Goal: Task Accomplishment & Management: Manage account settings

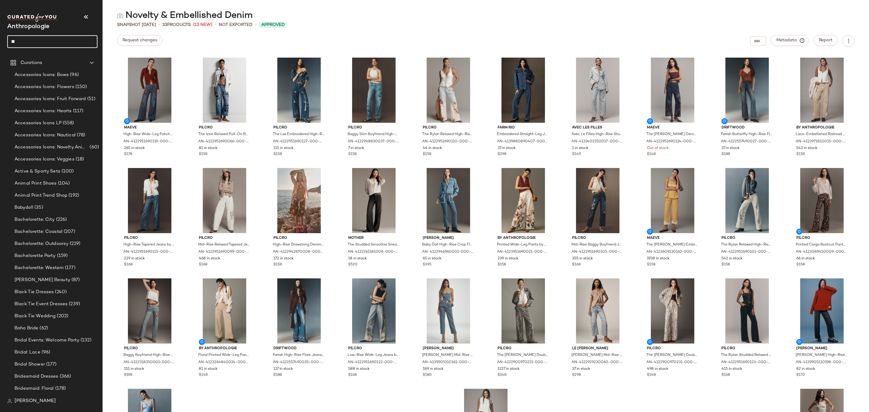
type input "*"
type input "*******"
click at [40, 64] on div "Mountai n Weekend" at bounding box center [52, 59] width 90 height 12
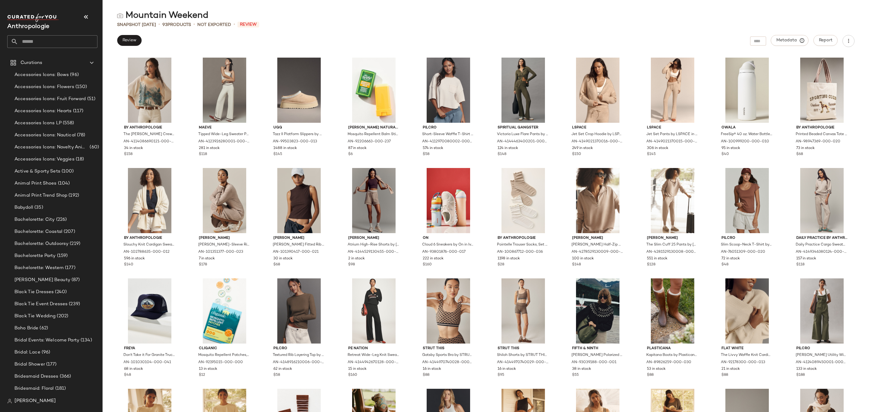
click at [48, 43] on input "text" at bounding box center [57, 41] width 79 height 13
type input "*******"
click at [41, 63] on div "Friends giving" at bounding box center [52, 59] width 90 height 12
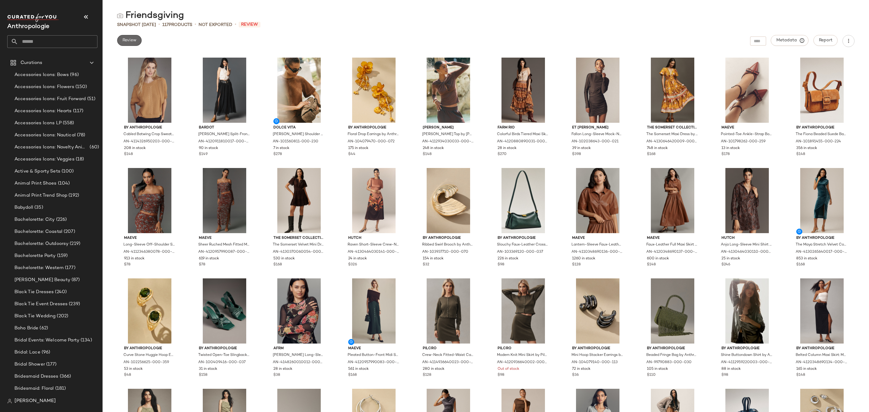
click at [122, 42] on span "Review" at bounding box center [129, 40] width 14 height 5
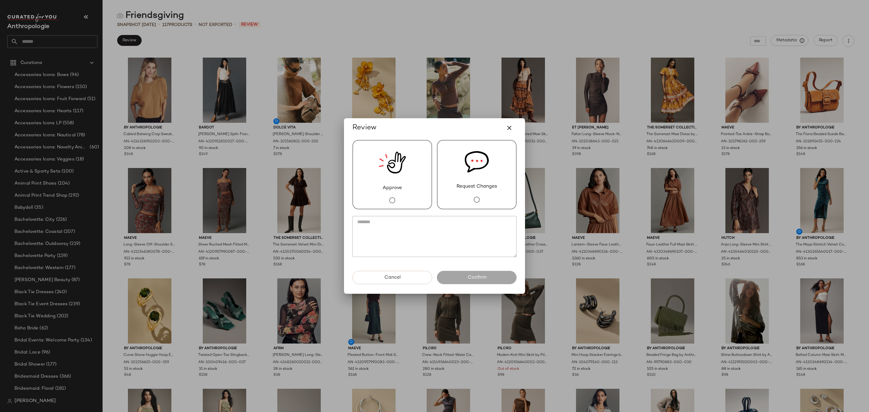
click at [381, 192] on div "Approve" at bounding box center [392, 174] width 80 height 69
click at [489, 282] on button "Confirm" at bounding box center [477, 277] width 80 height 13
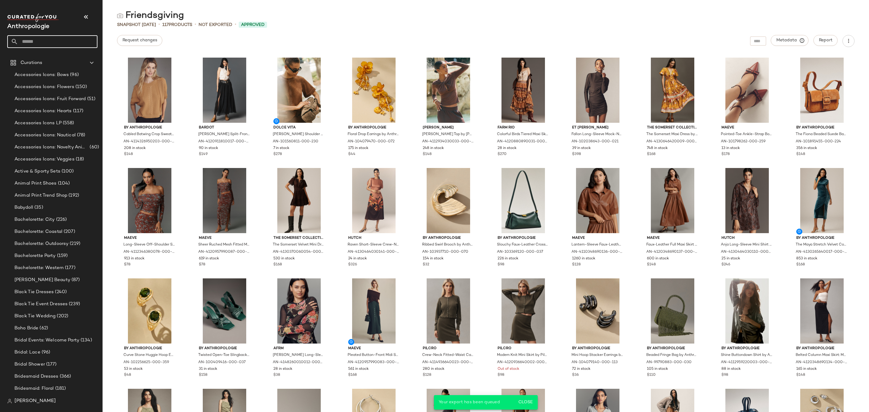
click at [58, 40] on input "text" at bounding box center [57, 41] width 79 height 13
click at [53, 43] on input "***" at bounding box center [52, 41] width 90 height 13
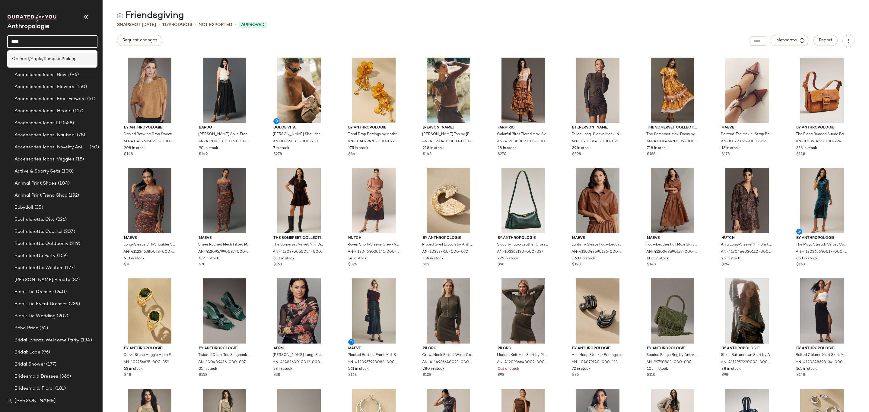
type input "****"
click at [56, 56] on span "Orchard/Apple/Pumpkin" at bounding box center [36, 59] width 49 height 6
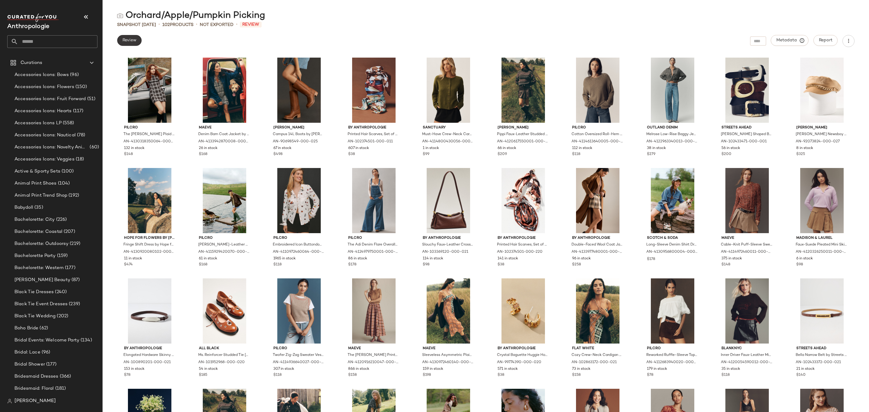
click at [132, 40] on span "Review" at bounding box center [129, 40] width 14 height 5
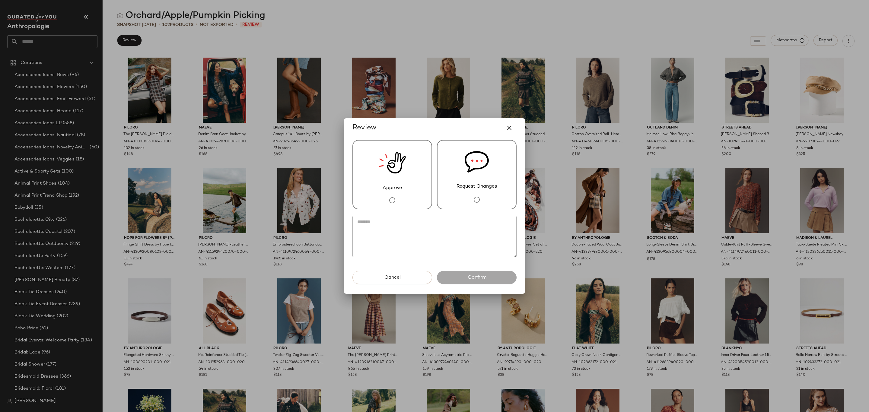
click at [419, 186] on div "Approve" at bounding box center [392, 174] width 80 height 69
click at [498, 270] on div "Approve Request Changes" at bounding box center [435, 204] width 174 height 133
click at [498, 274] on button "Confirm" at bounding box center [477, 277] width 80 height 13
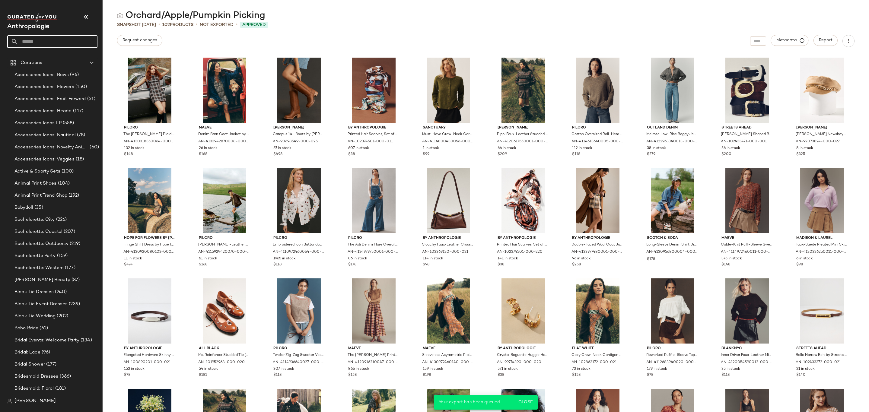
click at [51, 40] on input "text" at bounding box center [57, 41] width 79 height 13
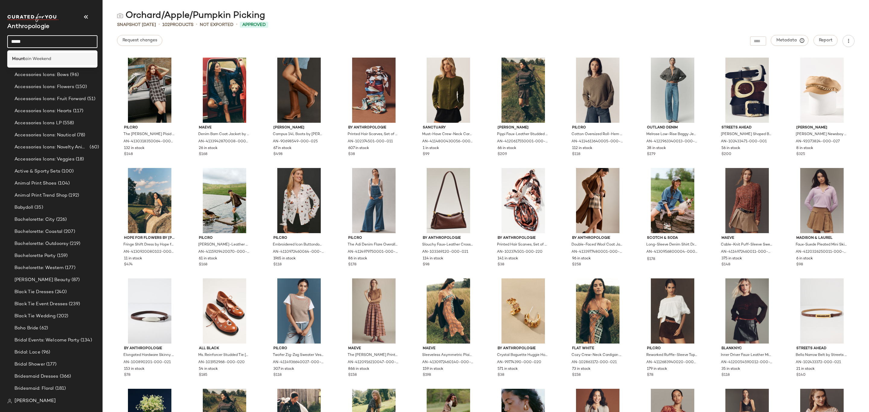
type input "*****"
click at [46, 61] on span "ain Weekend" at bounding box center [38, 59] width 26 height 6
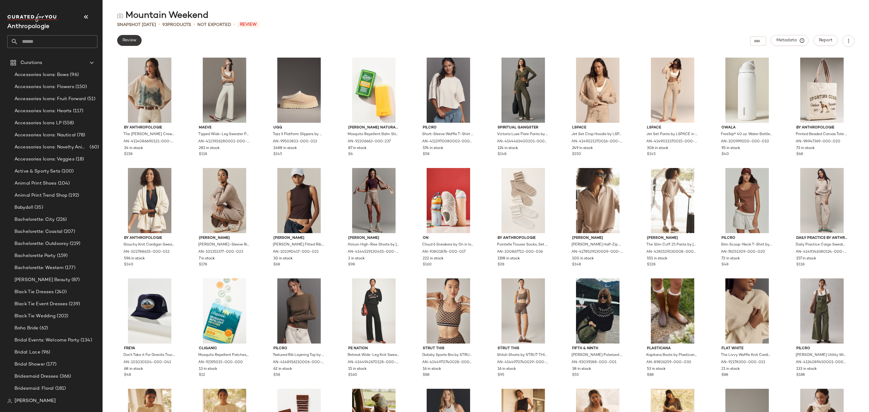
click at [131, 38] on span "Review" at bounding box center [129, 40] width 14 height 5
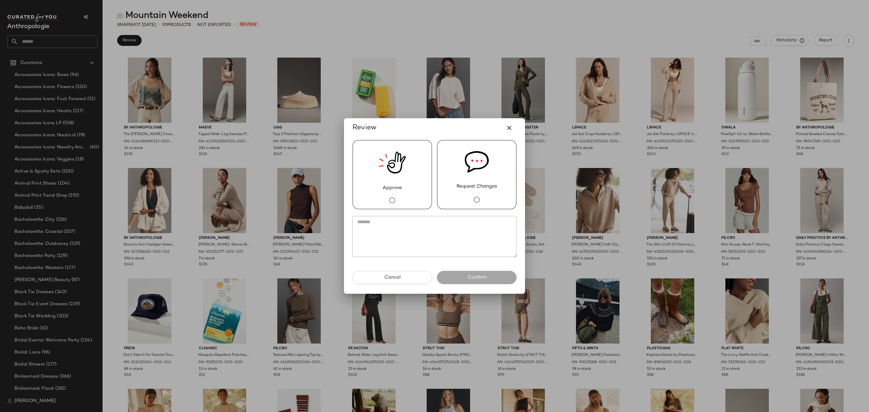
click at [482, 174] on img at bounding box center [477, 162] width 24 height 43
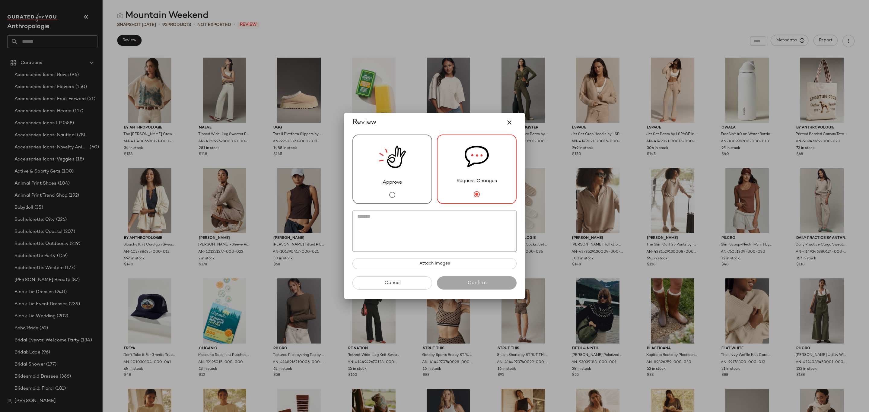
click at [400, 168] on img at bounding box center [392, 157] width 27 height 44
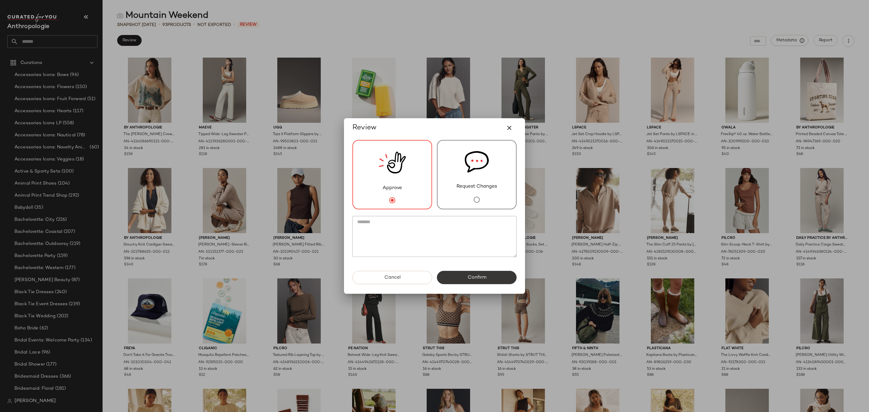
click at [480, 282] on button "Confirm" at bounding box center [477, 277] width 80 height 13
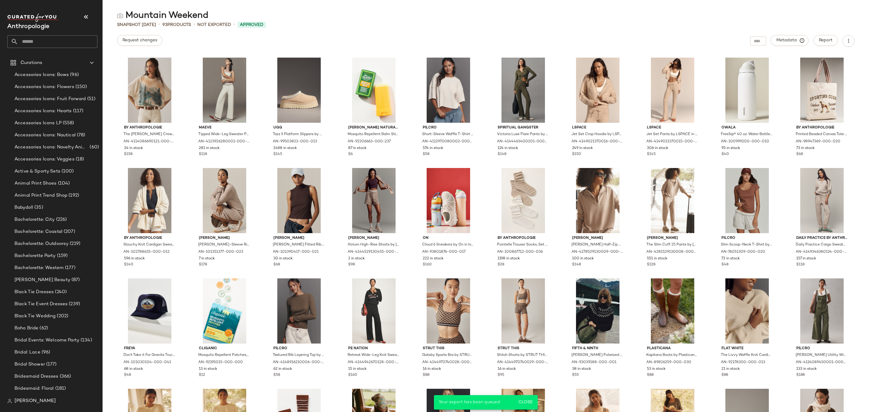
click at [69, 39] on input "text" at bounding box center [57, 41] width 79 height 13
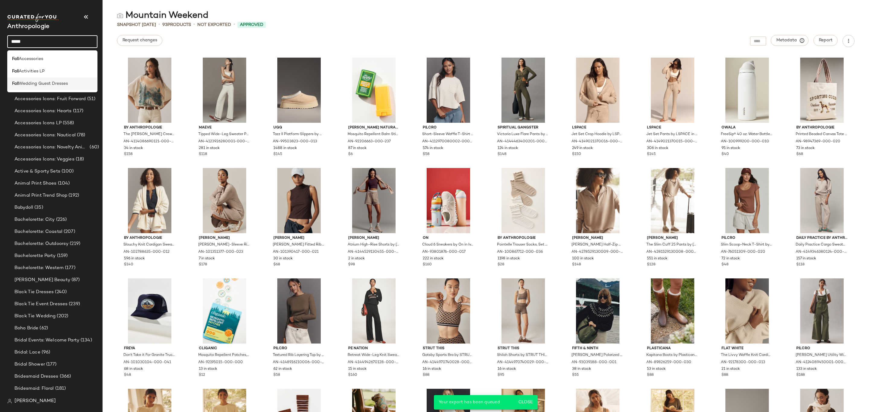
type input "****"
click at [44, 82] on span "Wedding Guest Dresses" at bounding box center [43, 84] width 49 height 6
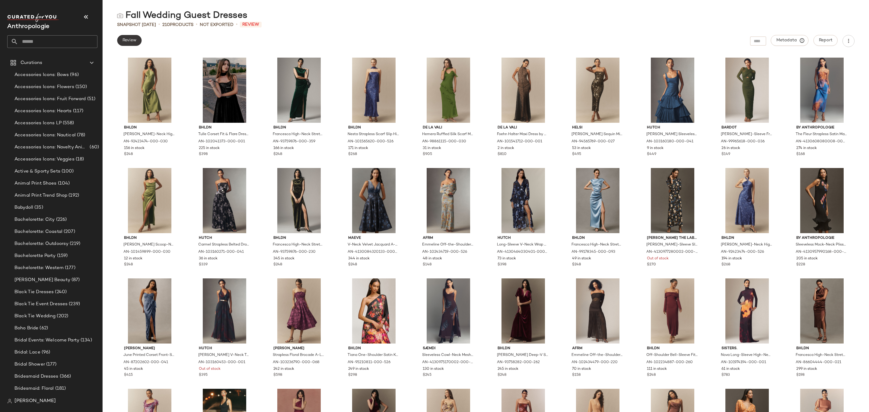
click at [133, 43] on span "Review" at bounding box center [129, 40] width 14 height 5
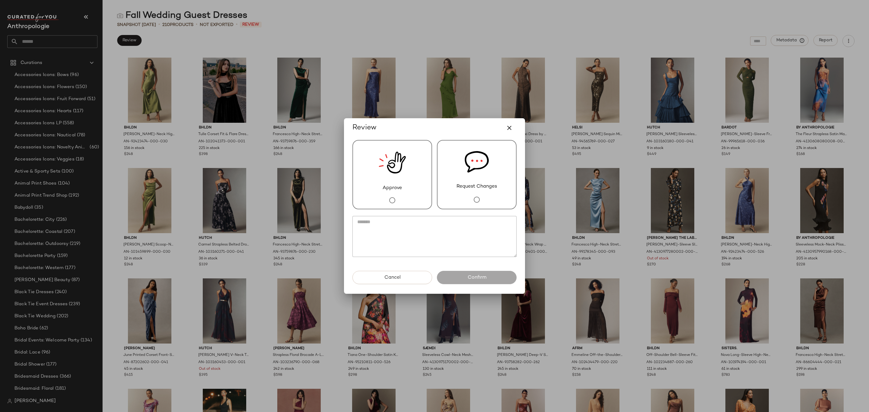
click at [401, 175] on img at bounding box center [392, 163] width 27 height 44
click at [461, 276] on button "Confirm" at bounding box center [477, 277] width 80 height 13
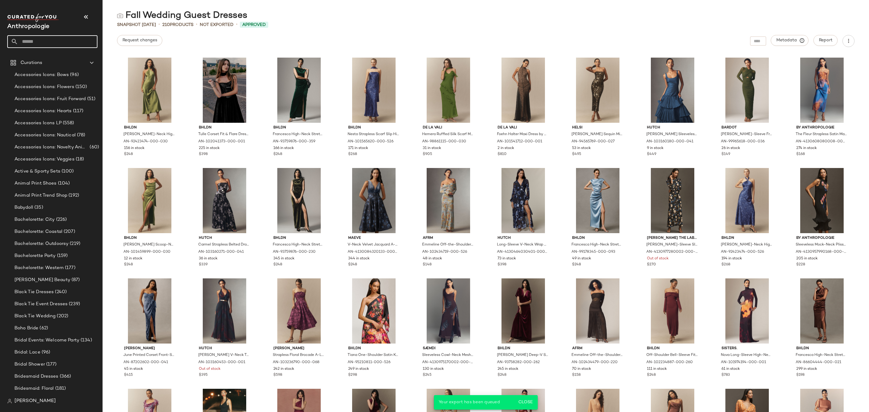
click at [50, 43] on input "text" at bounding box center [57, 41] width 79 height 13
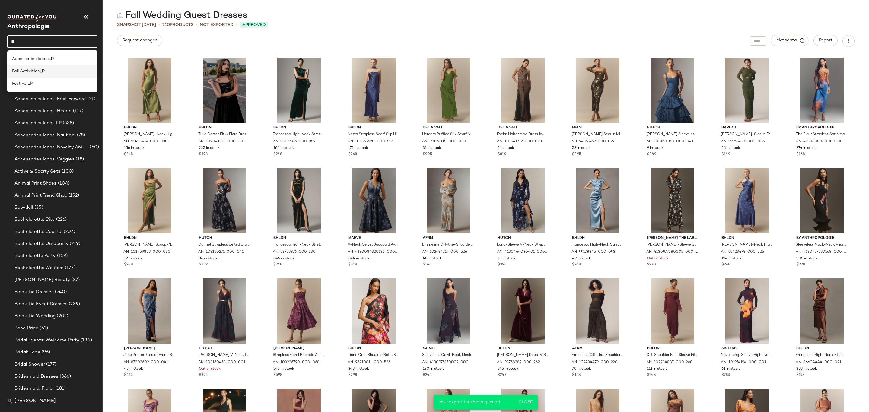
type input "**"
click at [45, 75] on div "Fall Activities LP" at bounding box center [52, 71] width 90 height 12
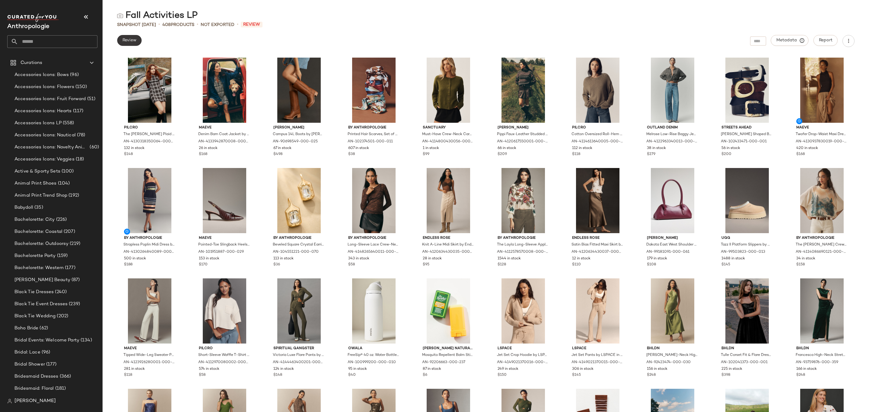
click at [122, 38] on button "Review" at bounding box center [129, 40] width 24 height 11
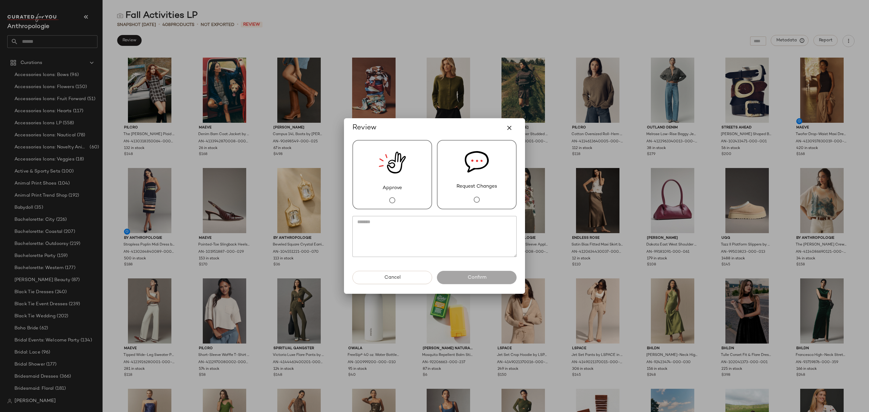
click at [411, 188] on div "Approve" at bounding box center [392, 174] width 80 height 69
click at [469, 281] on button "Confirm" at bounding box center [477, 277] width 80 height 13
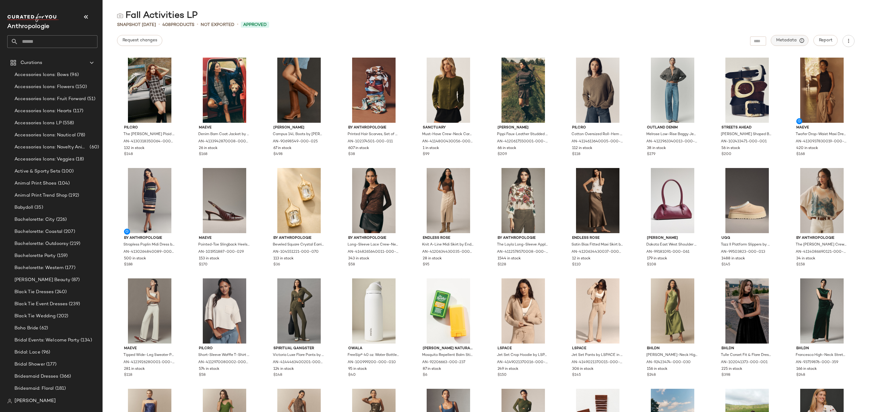
click at [783, 37] on button "Metadata" at bounding box center [790, 40] width 38 height 11
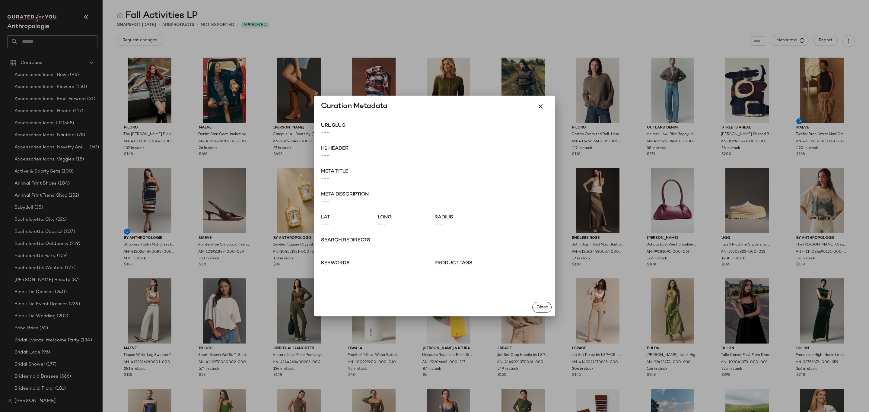
click at [174, 20] on div at bounding box center [434, 206] width 869 height 412
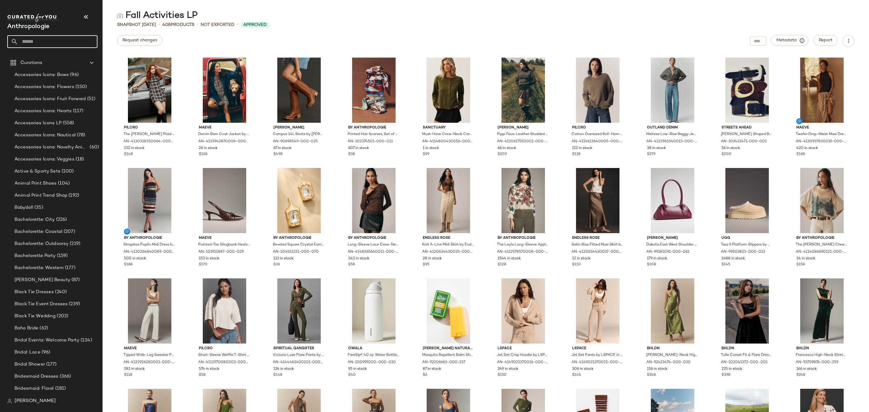
click at [62, 42] on input "text" at bounding box center [57, 41] width 79 height 13
click at [50, 42] on input "text" at bounding box center [57, 41] width 79 height 13
type input "****"
click at [53, 58] on div "Moun tain Weekend" at bounding box center [52, 59] width 81 height 6
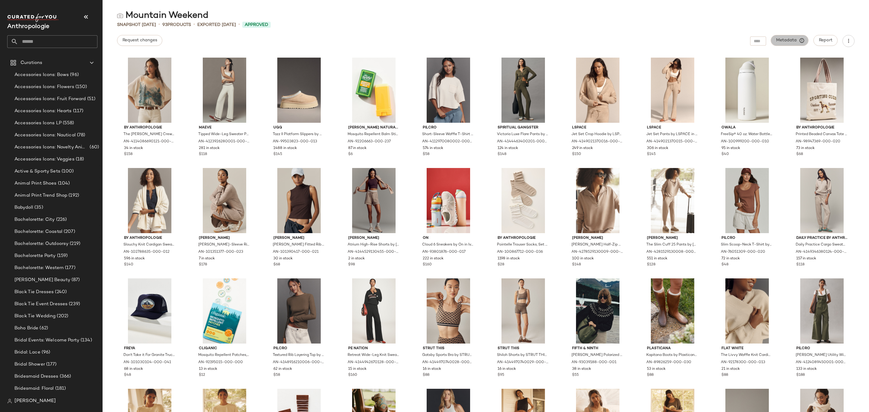
click at [789, 42] on span "Metadata" at bounding box center [789, 40] width 27 height 5
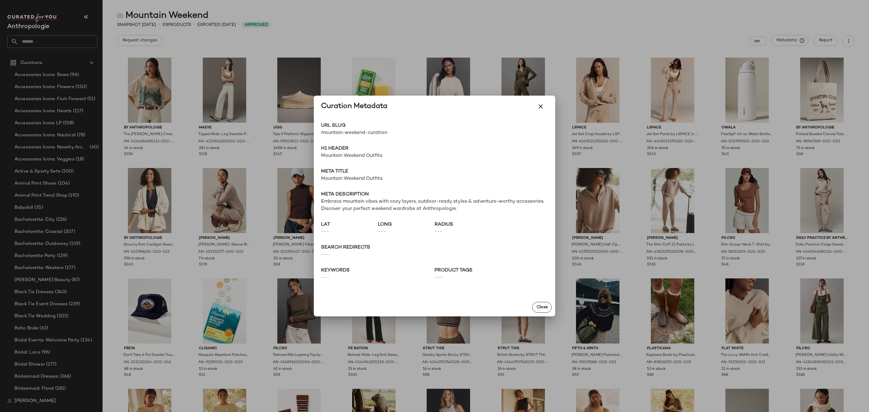
click at [348, 131] on span "mountain-weekend-curation" at bounding box center [377, 132] width 113 height 7
copy div "mountain-weekend-curation Go to Shop"
click at [288, 25] on div at bounding box center [434, 206] width 869 height 412
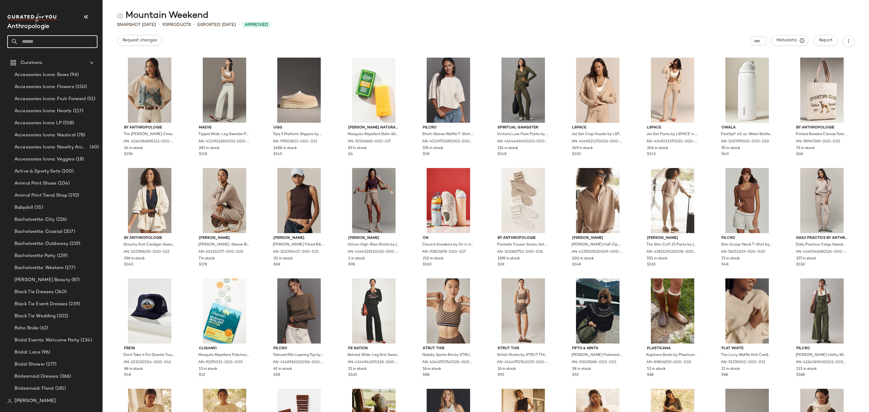
click at [69, 38] on input "text" at bounding box center [57, 41] width 79 height 13
type input "*******"
click at [57, 57] on span "Orchard/Apple/Pumpkin" at bounding box center [36, 59] width 49 height 6
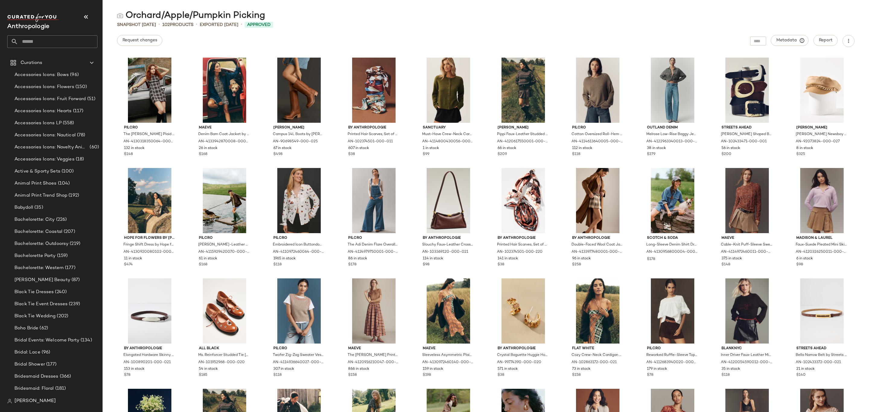
drag, startPoint x: 276, startPoint y: 18, endPoint x: 219, endPoint y: 4, distance: 58.3
click at [209, 4] on main "Orchard/Apple/Pumpkin Picking Snapshot [DATE] • 102 Products • Exported [DATE] …" at bounding box center [434, 206] width 869 height 412
click at [225, 4] on main "Orchard/Apple/Pumpkin Picking Snapshot [DATE] • 102 Products • Exported [DATE] …" at bounding box center [434, 206] width 869 height 412
click at [238, 16] on div "Orchard/Apple/Pumpkin Picking" at bounding box center [191, 16] width 148 height 12
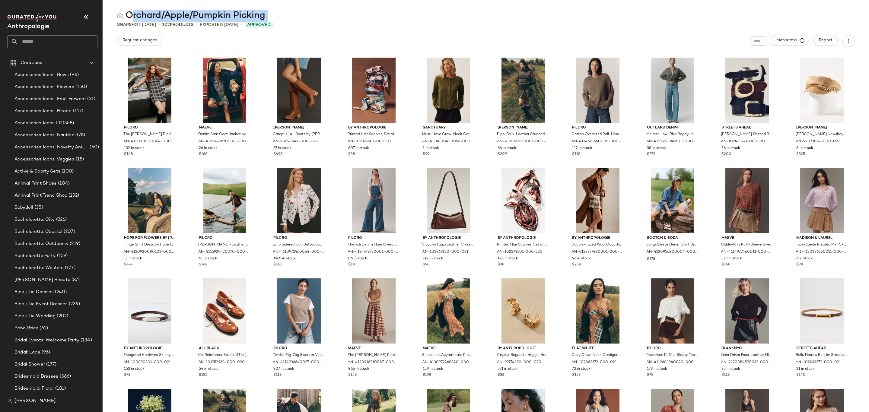
click at [238, 16] on div "Orchard/Apple/Pumpkin Picking" at bounding box center [191, 16] width 148 height 12
click at [291, 13] on div "Orchard/Apple/Pumpkin Picking" at bounding box center [486, 16] width 766 height 12
drag, startPoint x: 275, startPoint y: 9, endPoint x: 148, endPoint y: 10, distance: 127.6
click at [148, 10] on div "Orchard/Apple/Pumpkin Picking" at bounding box center [486, 16] width 766 height 12
drag, startPoint x: 135, startPoint y: 11, endPoint x: 130, endPoint y: 13, distance: 4.9
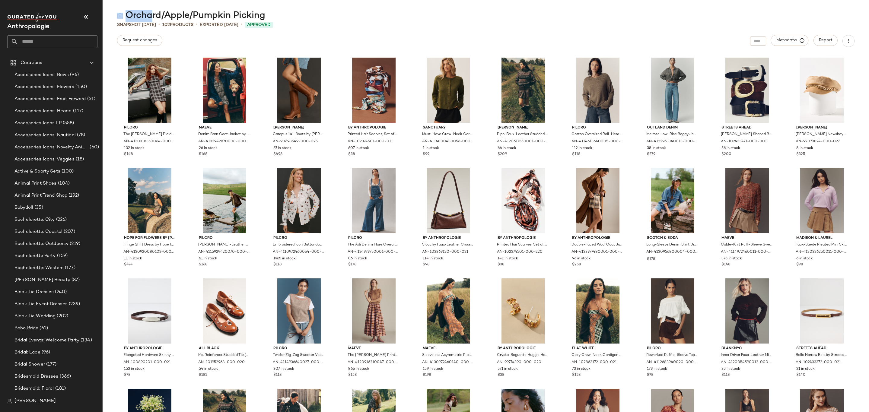
click at [134, 11] on div "Orchard/Apple/Pumpkin Picking" at bounding box center [191, 16] width 148 height 12
click at [124, 14] on div "Orchard/Apple/Pumpkin Picking" at bounding box center [191, 16] width 148 height 12
click at [126, 15] on div "Orchard/Apple/Pumpkin Picking" at bounding box center [191, 16] width 148 height 12
drag, startPoint x: 127, startPoint y: 14, endPoint x: 265, endPoint y: 21, distance: 138.7
click at [265, 21] on div "Orchard/Apple/Pumpkin Picking" at bounding box center [486, 16] width 766 height 12
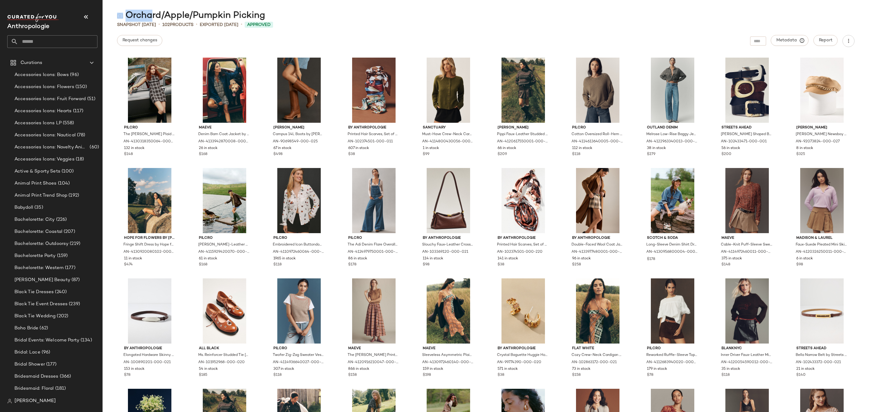
copy div "Orchard/Apple/Pumpkin Picking"
click at [786, 39] on span "Metadata" at bounding box center [789, 40] width 27 height 5
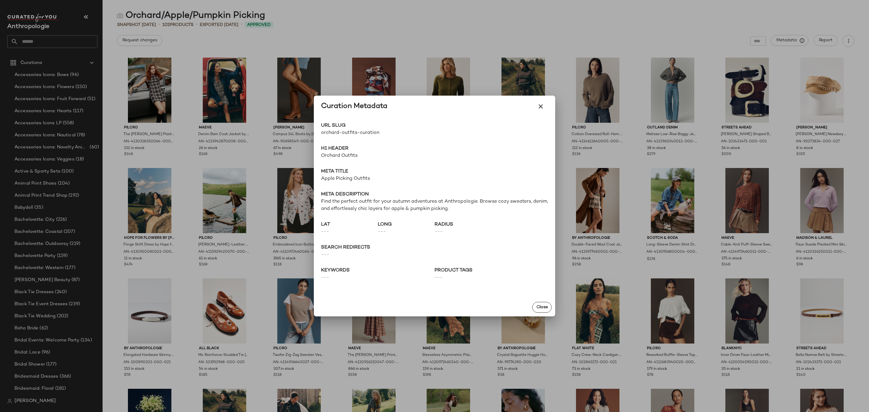
click at [342, 130] on span "orchard-outfits-curation" at bounding box center [377, 132] width 113 height 7
copy div "orchard-outfits-curation Go to Shop"
click at [77, 48] on div at bounding box center [434, 206] width 869 height 412
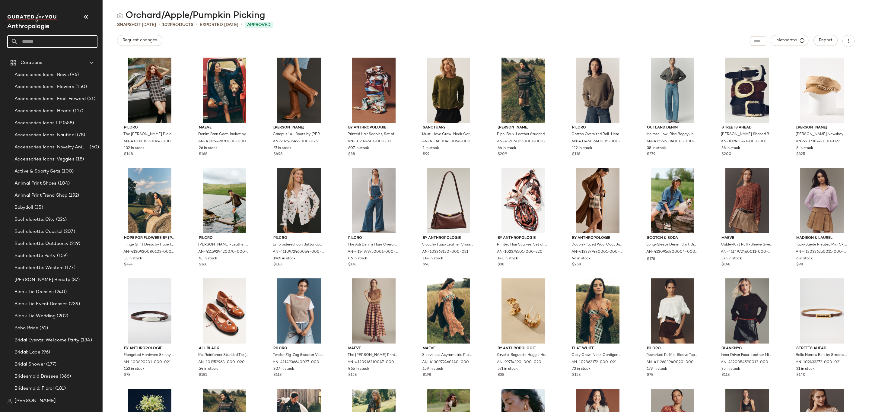
click at [39, 37] on input "text" at bounding box center [57, 41] width 79 height 13
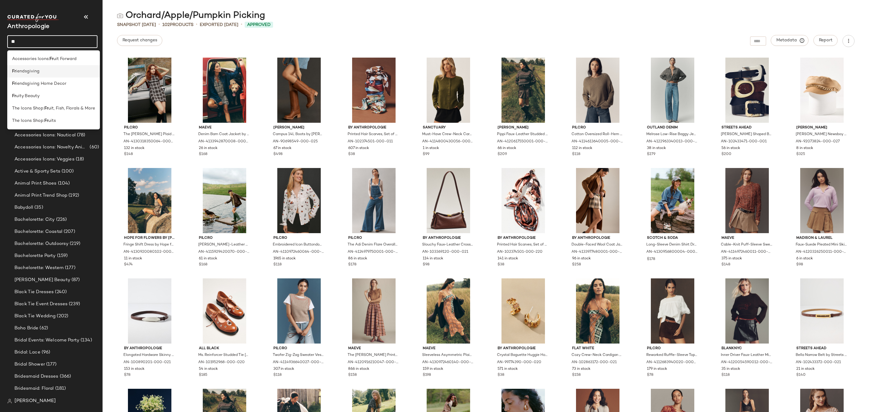
type input "**"
click at [38, 70] on span "iendsgiving" at bounding box center [28, 71] width 24 height 6
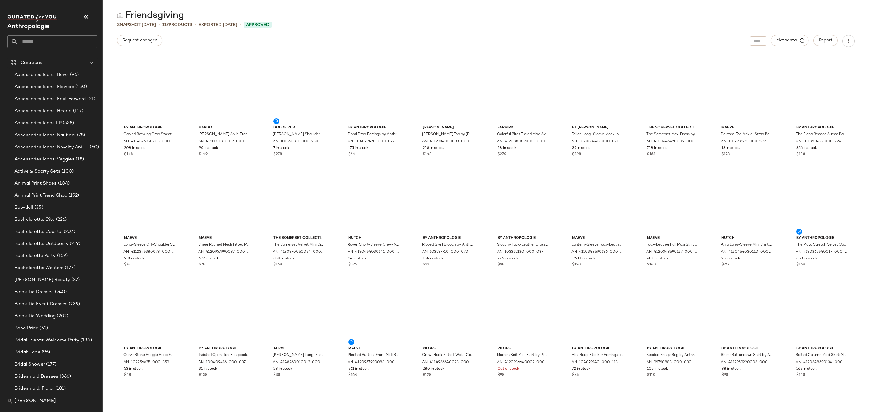
click at [163, 14] on div "Friendsgiving" at bounding box center [150, 16] width 67 height 12
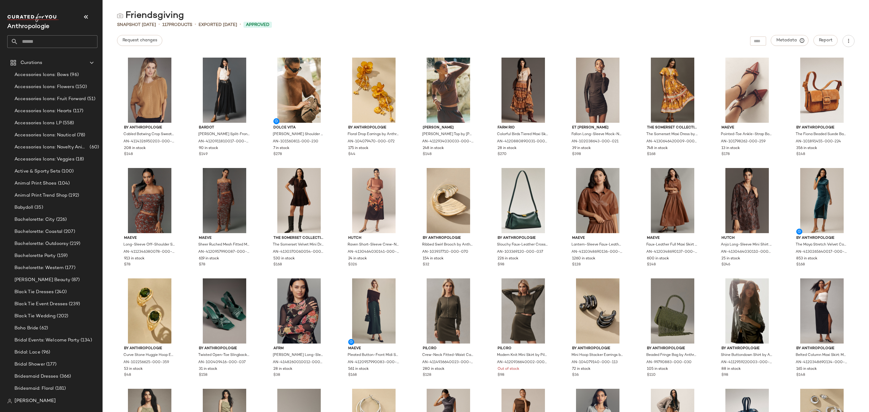
click at [163, 14] on div "Friendsgiving" at bounding box center [150, 16] width 67 height 12
copy div "Friendsgiving"
click at [792, 42] on span "Metadata" at bounding box center [789, 40] width 27 height 5
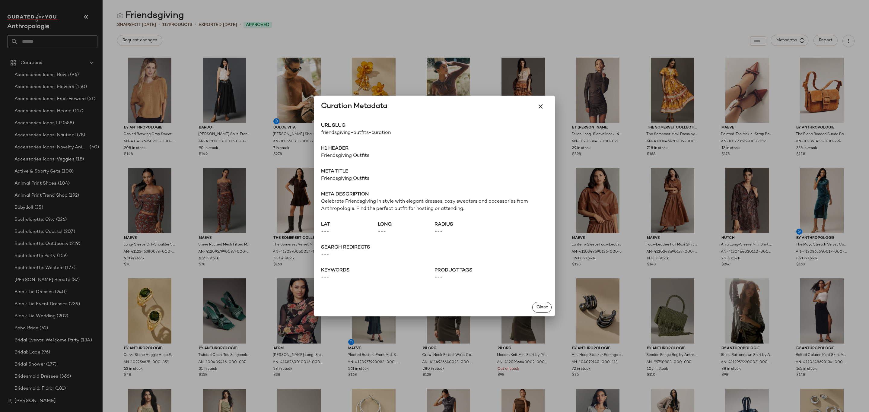
click at [377, 131] on span "friendsgiving-outfits-curation" at bounding box center [377, 132] width 113 height 7
copy div "friendsgiving-outfits-curation Go to Shop"
click at [23, 46] on div at bounding box center [434, 206] width 869 height 412
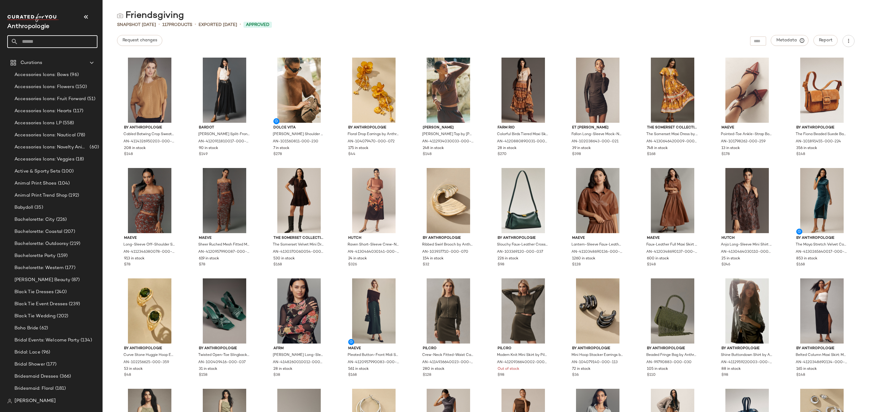
click at [40, 40] on input "text" at bounding box center [57, 41] width 79 height 13
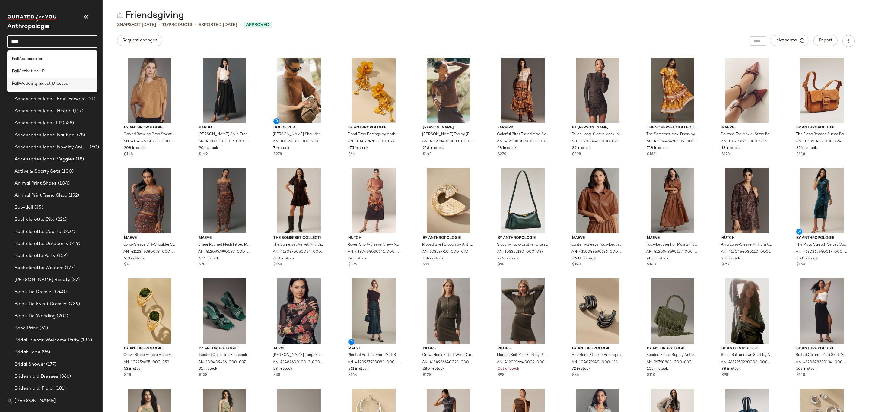
type input "****"
click at [54, 81] on span "Wedding Guest Dresses" at bounding box center [43, 84] width 49 height 6
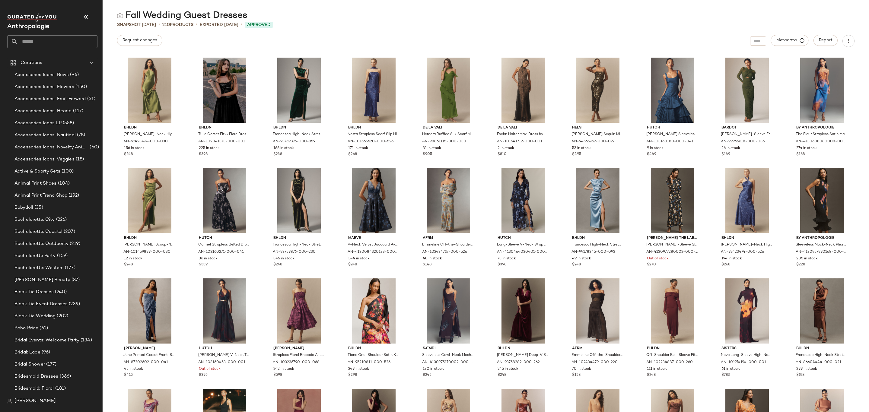
drag, startPoint x: 252, startPoint y: 13, endPoint x: 151, endPoint y: 11, distance: 100.2
click at [113, 16] on div "Fall Wedding Guest Dresses" at bounding box center [486, 16] width 766 height 12
drag, startPoint x: 126, startPoint y: 15, endPoint x: 247, endPoint y: 19, distance: 120.8
click at [247, 19] on div "Fall Wedding Guest Dresses" at bounding box center [486, 16] width 766 height 12
copy div "Fall Wedding Guest Dresses"
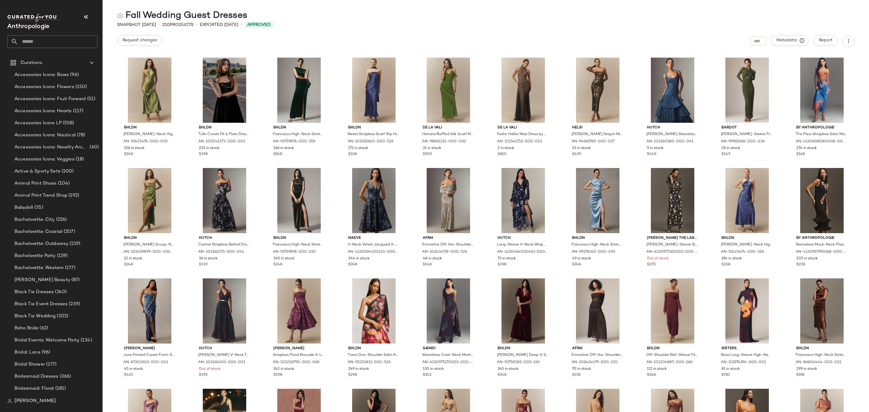
click at [780, 46] on div "Metadata" at bounding box center [790, 41] width 38 height 12
click at [784, 43] on span "Metadata" at bounding box center [789, 40] width 27 height 5
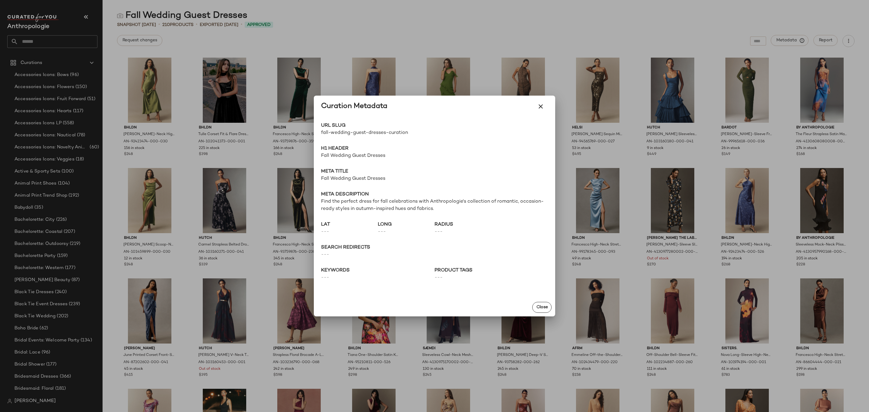
click at [348, 132] on span "fall-wedding-guest-dresses-curation" at bounding box center [377, 132] width 113 height 7
copy div "fall-wedding-guest-dresses-curation Go to Shop"
click at [61, 41] on div at bounding box center [434, 206] width 869 height 412
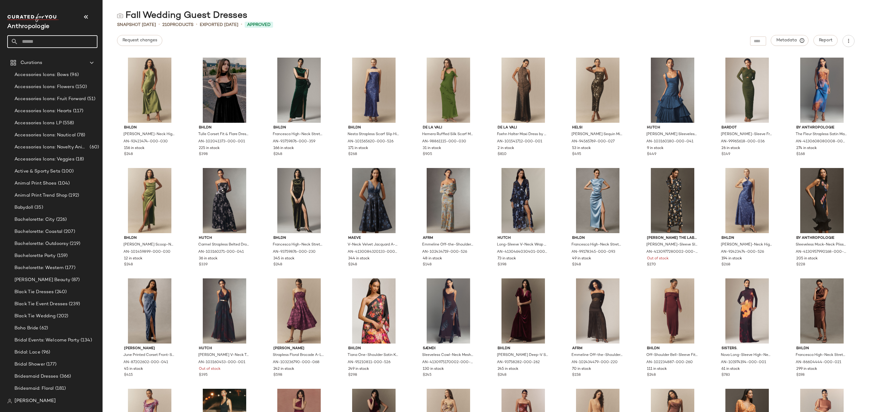
click at [33, 40] on input "text" at bounding box center [57, 41] width 79 height 13
type input "*****"
click at [33, 55] on div "Mount ain Weekend" at bounding box center [52, 59] width 90 height 12
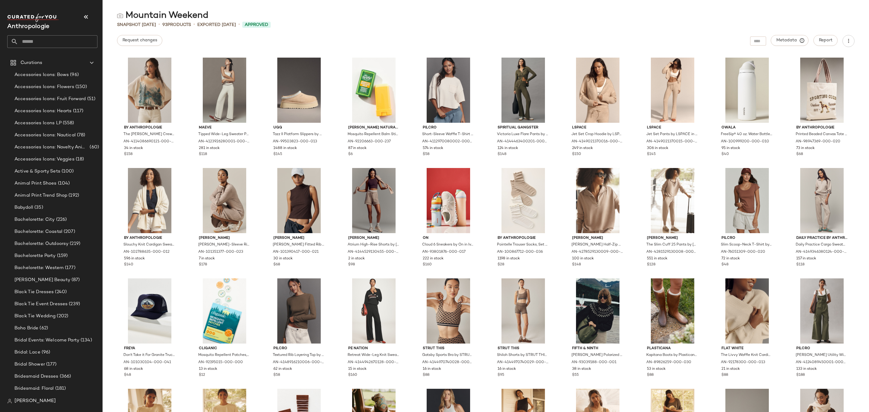
drag, startPoint x: 211, startPoint y: 8, endPoint x: 163, endPoint y: 4, distance: 48.2
click at [163, 4] on main "Mountain Weekend Snapshot [DATE] • 93 Products • Exported [DATE] • Approved Req…" at bounding box center [434, 206] width 869 height 412
drag, startPoint x: 218, startPoint y: 8, endPoint x: 210, endPoint y: 12, distance: 8.5
click at [210, 12] on main "Mountain Weekend Snapshot [DATE] • 93 Products • Exported [DATE] • Approved Req…" at bounding box center [434, 206] width 869 height 412
drag, startPoint x: 190, startPoint y: 11, endPoint x: 141, endPoint y: 10, distance: 48.3
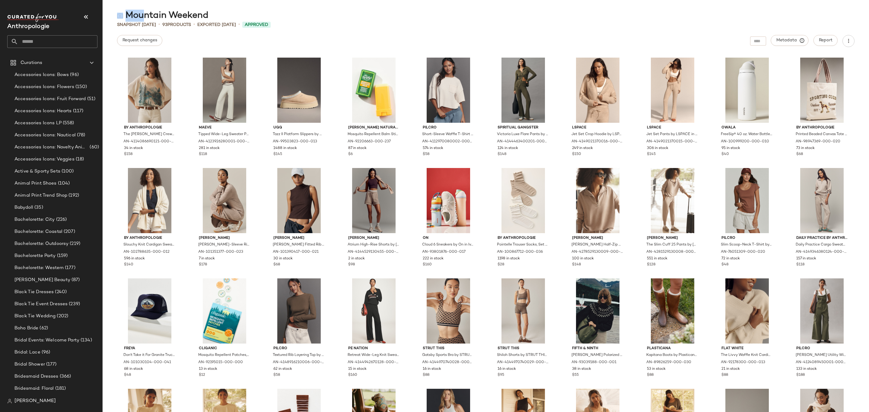
click at [141, 10] on div "Mountain Weekend" at bounding box center [486, 16] width 766 height 12
click at [120, 10] on div "Mountain Weekend" at bounding box center [162, 16] width 91 height 12
drag, startPoint x: 126, startPoint y: 13, endPoint x: 208, endPoint y: 19, distance: 82.3
click at [208, 19] on div "Mountain Weekend" at bounding box center [162, 16] width 91 height 12
copy div "Mountain Weekend"
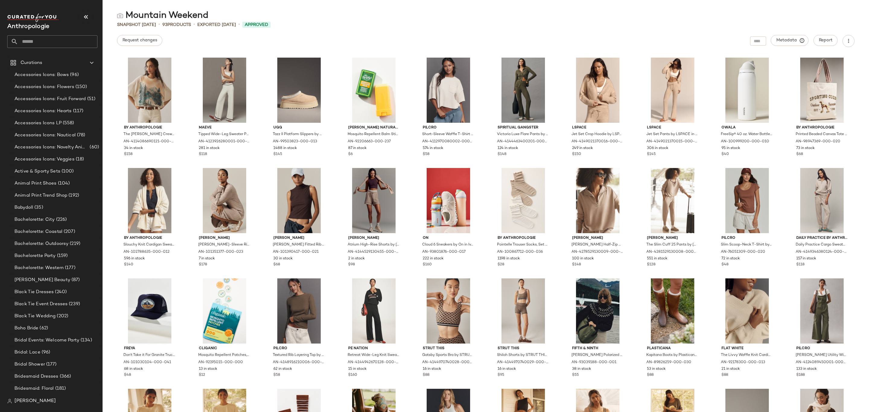
click at [40, 45] on input "text" at bounding box center [57, 41] width 79 height 13
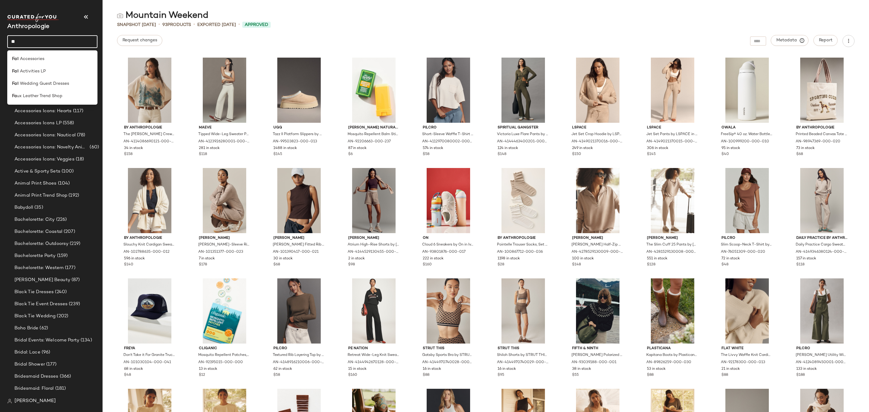
type input "**"
drag, startPoint x: 56, startPoint y: 53, endPoint x: 44, endPoint y: 75, distance: 24.7
click at [45, 75] on div "Fa ll Accessories Fa ll Activities LP Fa ll Wedding Guest Dresses Fa ux Leather…" at bounding box center [52, 77] width 90 height 54
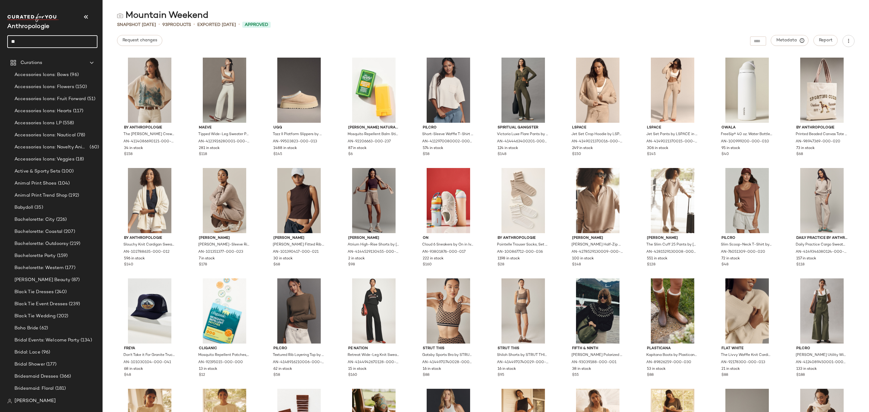
click at [43, 38] on input "**" at bounding box center [52, 41] width 90 height 13
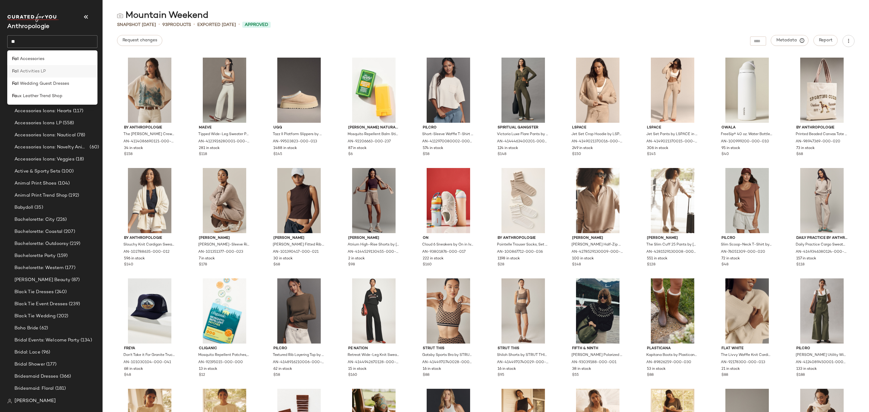
click at [45, 71] on span "ll Activities LP" at bounding box center [31, 71] width 29 height 6
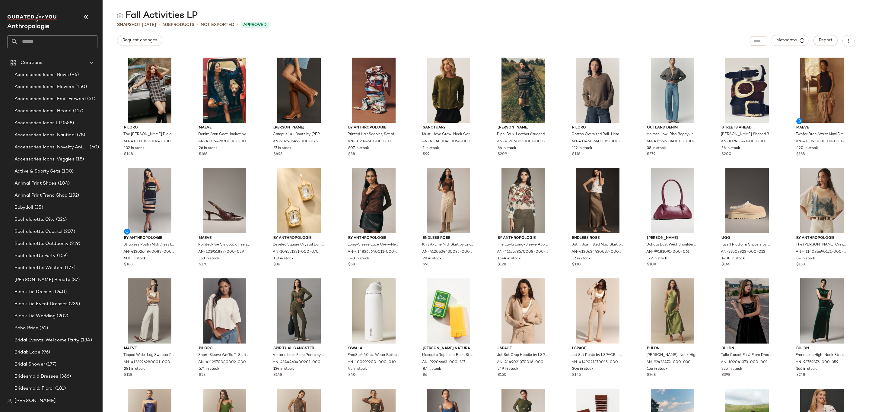
drag, startPoint x: 211, startPoint y: 14, endPoint x: 119, endPoint y: 12, distance: 91.8
click at [119, 12] on div "Fall Activities LP" at bounding box center [486, 16] width 766 height 12
drag, startPoint x: 124, startPoint y: 10, endPoint x: 126, endPoint y: 13, distance: 3.2
click at [126, 13] on div "Fall Activities LP" at bounding box center [157, 16] width 81 height 12
click at [124, 14] on div "Fall Activities LP" at bounding box center [157, 16] width 81 height 12
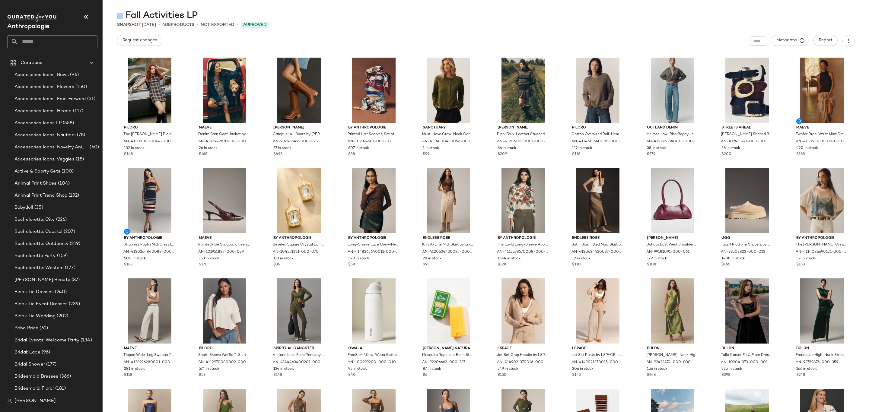
drag, startPoint x: 128, startPoint y: 18, endPoint x: 204, endPoint y: 18, distance: 76.3
click at [204, 18] on div "Fall Activities LP" at bounding box center [486, 16] width 766 height 12
click at [199, 16] on div "Fall Activities LP" at bounding box center [486, 16] width 766 height 12
drag, startPoint x: 202, startPoint y: 14, endPoint x: 132, endPoint y: 12, distance: 69.7
click at [139, 5] on main "Fall Activities LP Snapshot [DATE] • 408 Products • Not Exported • Approved Req…" at bounding box center [434, 206] width 869 height 412
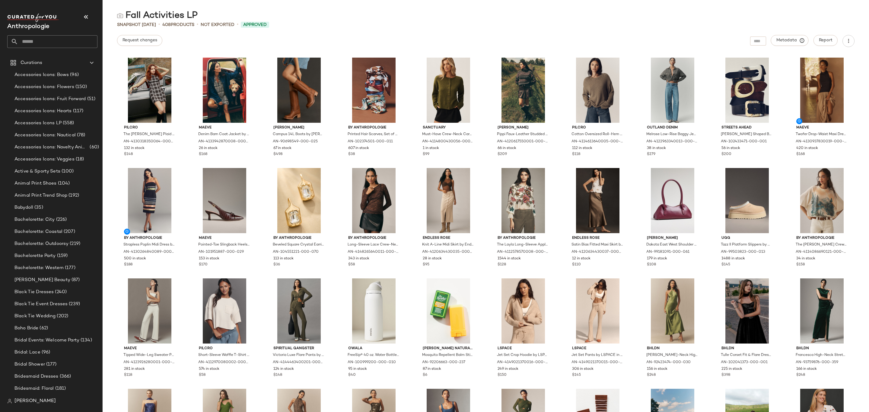
drag, startPoint x: 127, startPoint y: 14, endPoint x: 197, endPoint y: 15, distance: 69.7
click at [197, 15] on div "Fall Activities LP" at bounding box center [157, 16] width 81 height 12
copy div "Fall Activities LP"
click at [53, 39] on input "text" at bounding box center [57, 41] width 79 height 13
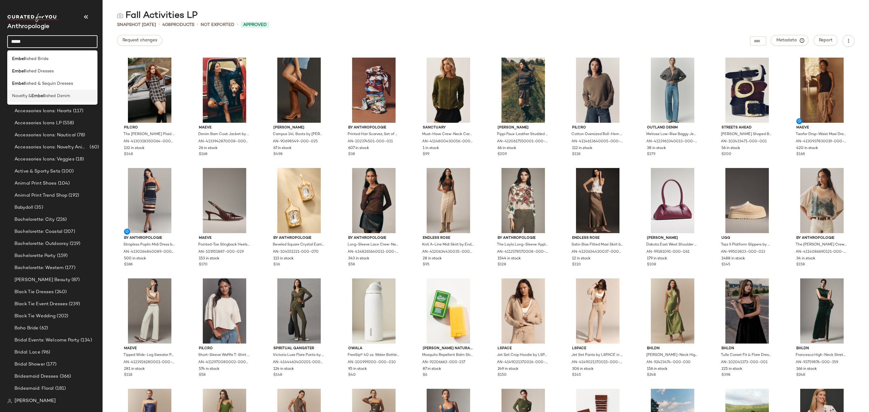
type input "*****"
click at [62, 99] on span "lished Denim" at bounding box center [57, 96] width 26 height 6
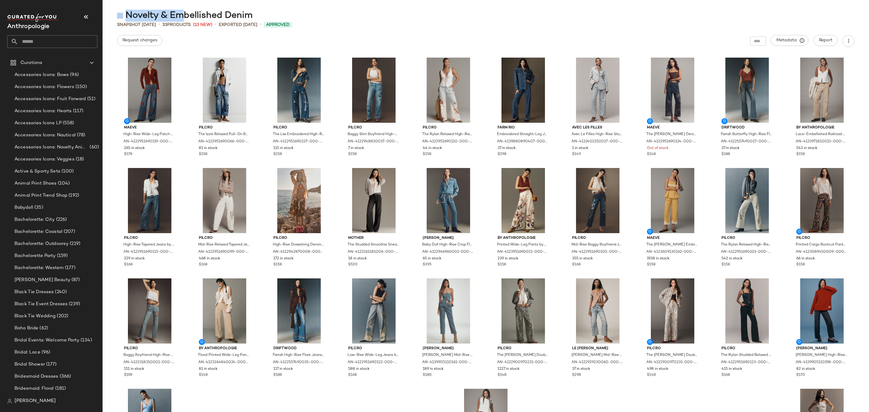
drag, startPoint x: 258, startPoint y: 13, endPoint x: 151, endPoint y: 6, distance: 108.0
click at [172, 10] on div "Novelty & Embellished Denim" at bounding box center [486, 16] width 766 height 12
drag, startPoint x: 145, startPoint y: 6, endPoint x: 130, endPoint y: 14, distance: 17.1
click at [142, 8] on main "Novelty & Embellished Denim Snapshot [DATE] • 33 Products (13 New) • Exported […" at bounding box center [434, 206] width 869 height 412
drag, startPoint x: 128, startPoint y: 11, endPoint x: 250, endPoint y: 18, distance: 122.4
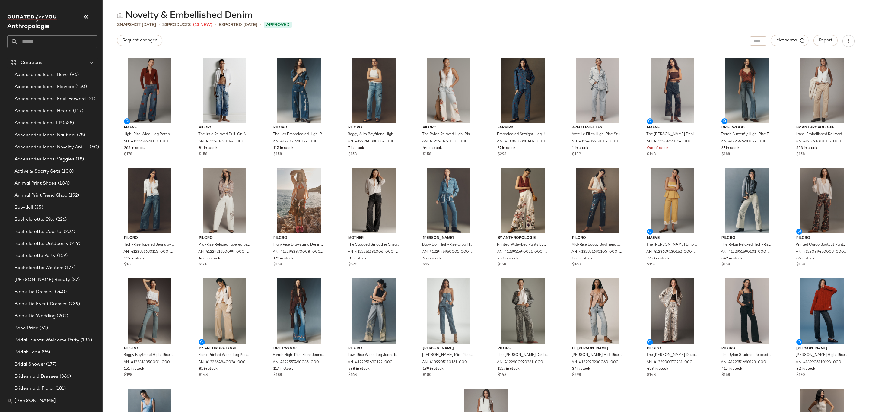
click at [250, 18] on div "Novelty & Embellished Denim" at bounding box center [184, 16] width 135 height 12
copy div "Novelty & Embellished Denim"
click at [41, 43] on input "text" at bounding box center [57, 41] width 79 height 13
type input "******"
click at [40, 58] on span "Trend Shop" at bounding box center [38, 59] width 23 height 6
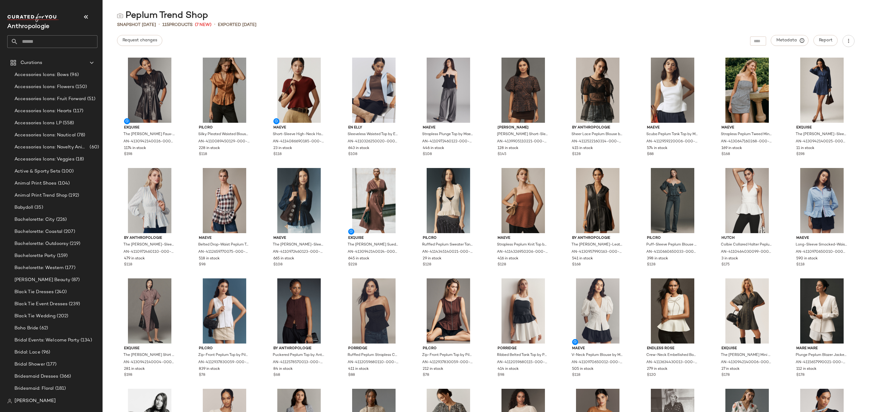
drag, startPoint x: 128, startPoint y: 12, endPoint x: 207, endPoint y: 16, distance: 79.2
click at [207, 16] on div "Peplum Trend Shop" at bounding box center [162, 16] width 91 height 12
click at [25, 39] on input "text" at bounding box center [57, 41] width 79 height 13
type input "*****"
click at [56, 57] on div "Craft Trend Shop" at bounding box center [52, 59] width 81 height 6
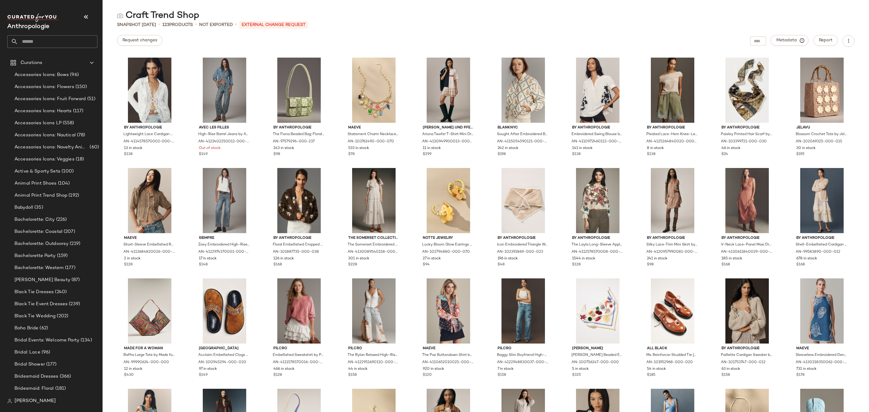
drag, startPoint x: 127, startPoint y: 14, endPoint x: 198, endPoint y: 15, distance: 71.2
click at [198, 15] on div "Craft Trend Shop" at bounding box center [158, 16] width 82 height 12
click at [29, 36] on input "text" at bounding box center [57, 41] width 79 height 13
type input "****"
click at [46, 58] on span "Leather Trend Shop" at bounding box center [42, 59] width 40 height 6
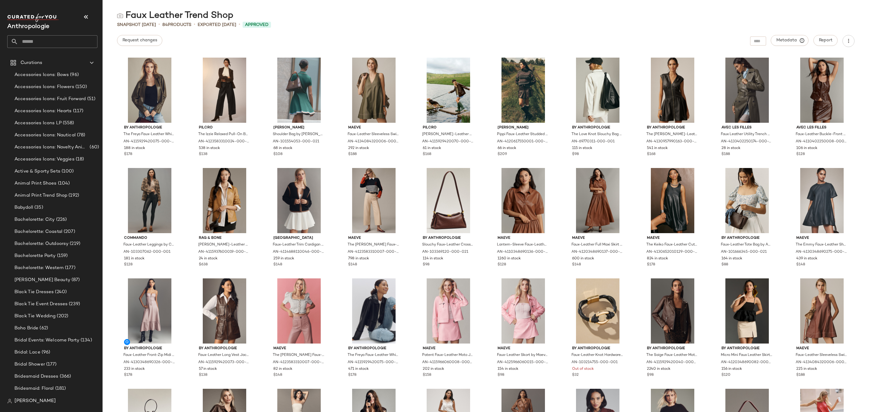
drag, startPoint x: 136, startPoint y: 13, endPoint x: 232, endPoint y: 16, distance: 96.0
click at [232, 16] on div "Faux Leather Trend Shop" at bounding box center [175, 16] width 116 height 12
click at [36, 37] on input "text" at bounding box center [57, 41] width 79 height 13
type input "******"
click at [49, 62] on span "ar Trend Shop" at bounding box center [43, 59] width 28 height 6
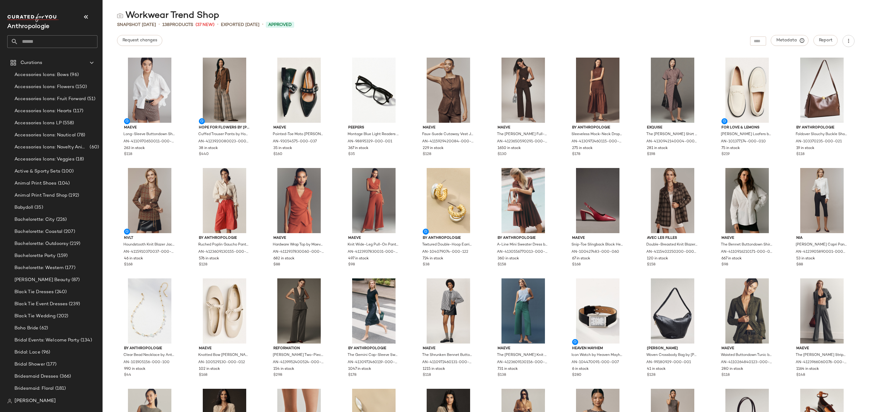
drag, startPoint x: 127, startPoint y: 13, endPoint x: 218, endPoint y: 17, distance: 91.2
click at [218, 17] on div "Workwear Trend Shop" at bounding box center [168, 16] width 102 height 12
